Goal: Find specific page/section: Find specific page/section

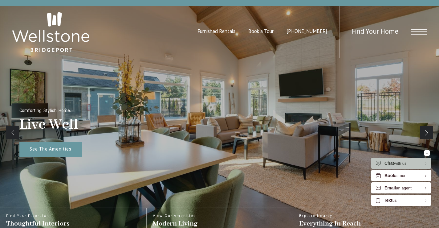
scroll to position [92, 0]
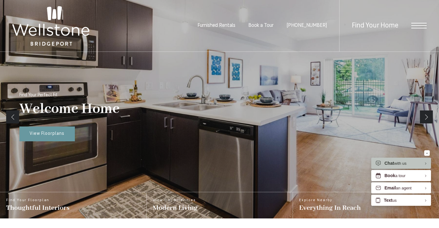
click at [418, 27] on span "Open Menu" at bounding box center [419, 26] width 15 height 6
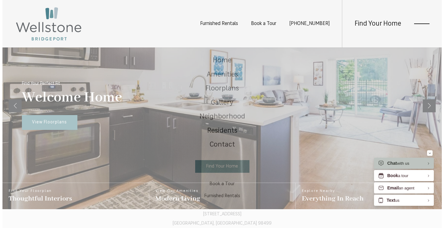
scroll to position [0, 0]
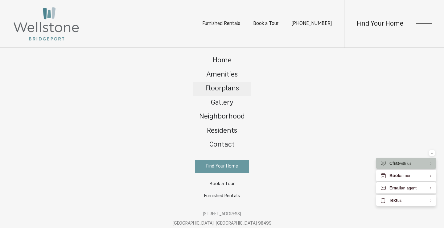
click at [225, 88] on span "Floorplans" at bounding box center [222, 88] width 34 height 7
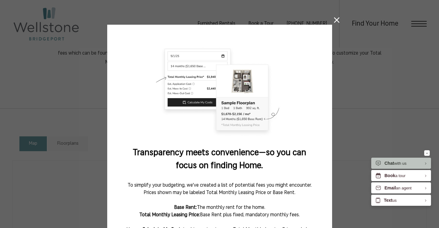
scroll to position [262, 0]
click at [335, 21] on icon at bounding box center [337, 20] width 6 height 6
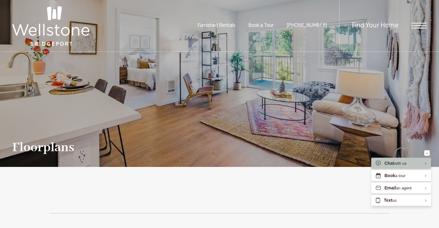
scroll to position [0, 0]
